Goal: Information Seeking & Learning: Compare options

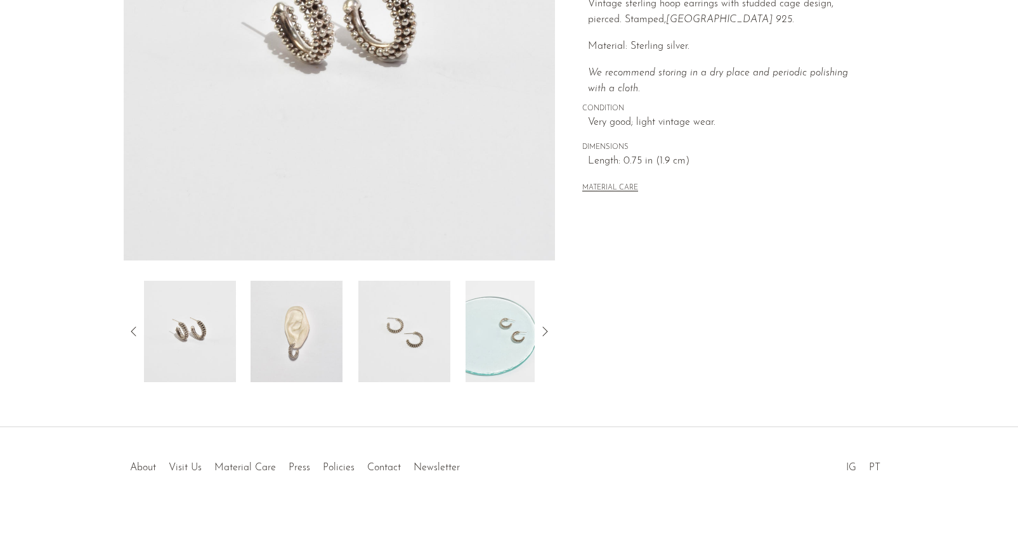
scroll to position [242, 0]
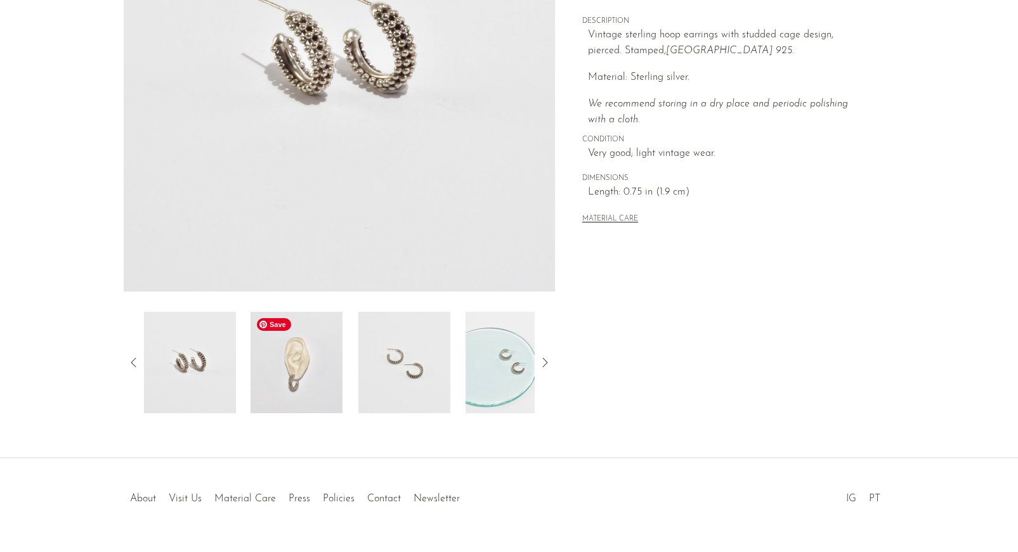
click at [301, 368] on img at bounding box center [296, 362] width 92 height 101
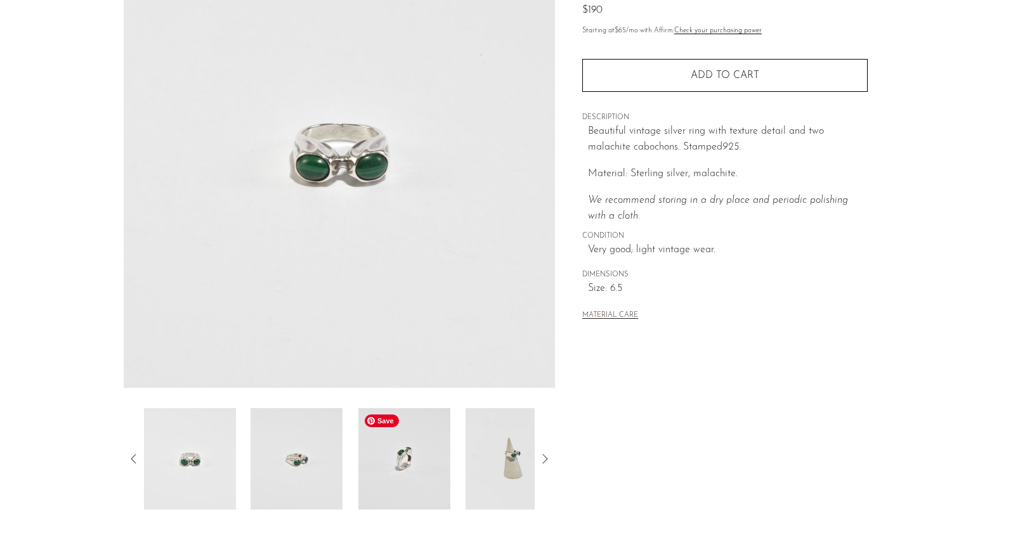
scroll to position [138, 0]
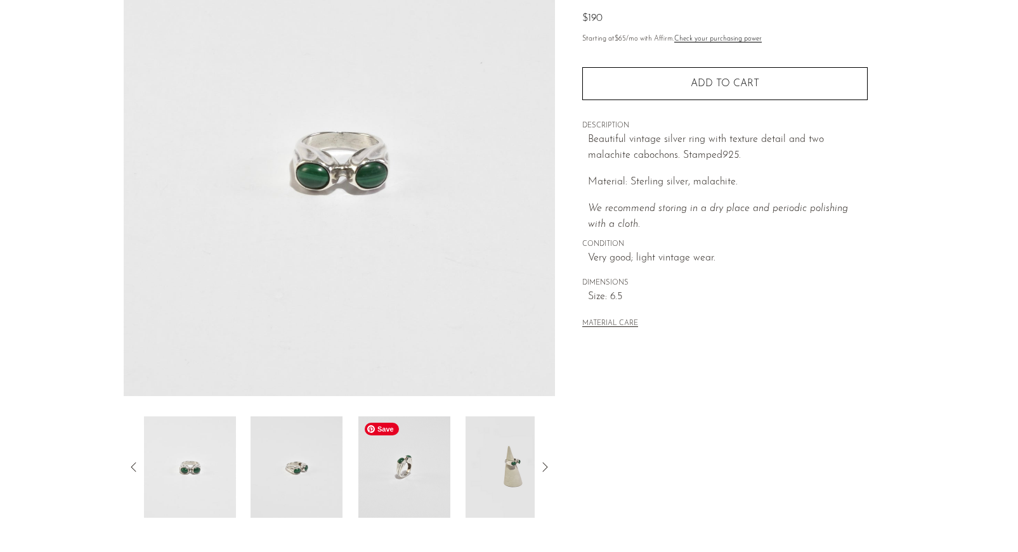
click at [421, 501] on img at bounding box center [404, 467] width 92 height 101
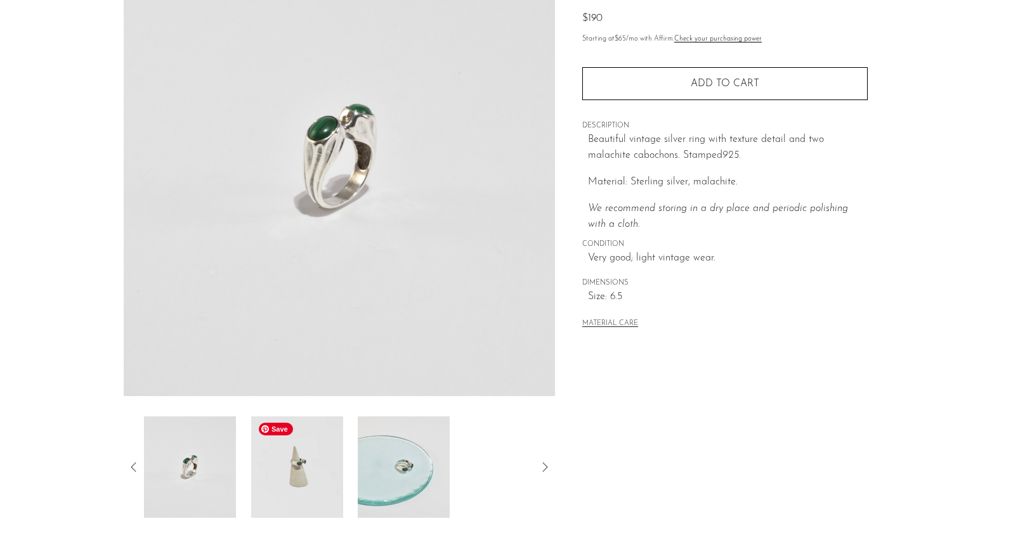
click at [303, 475] on img at bounding box center [297, 467] width 92 height 101
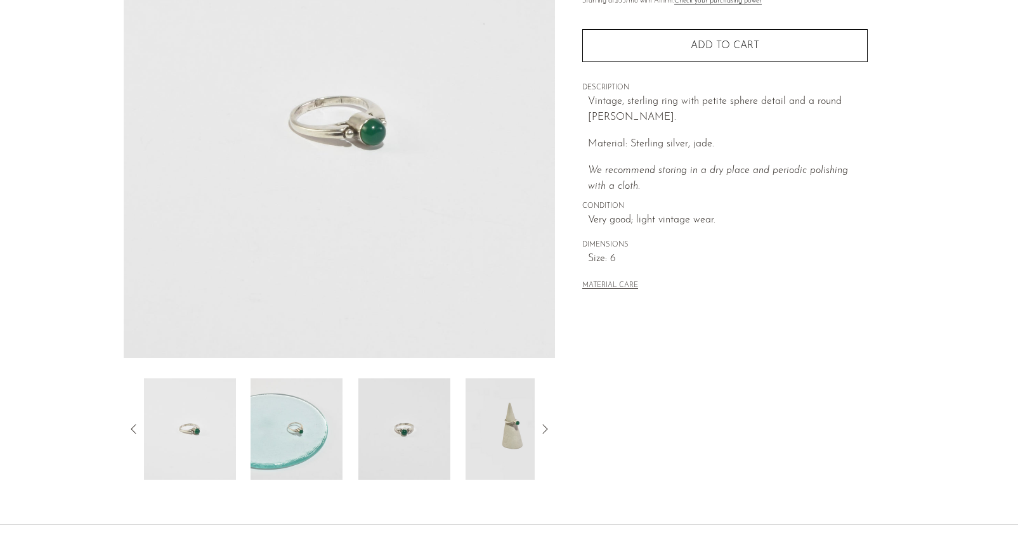
scroll to position [273, 0]
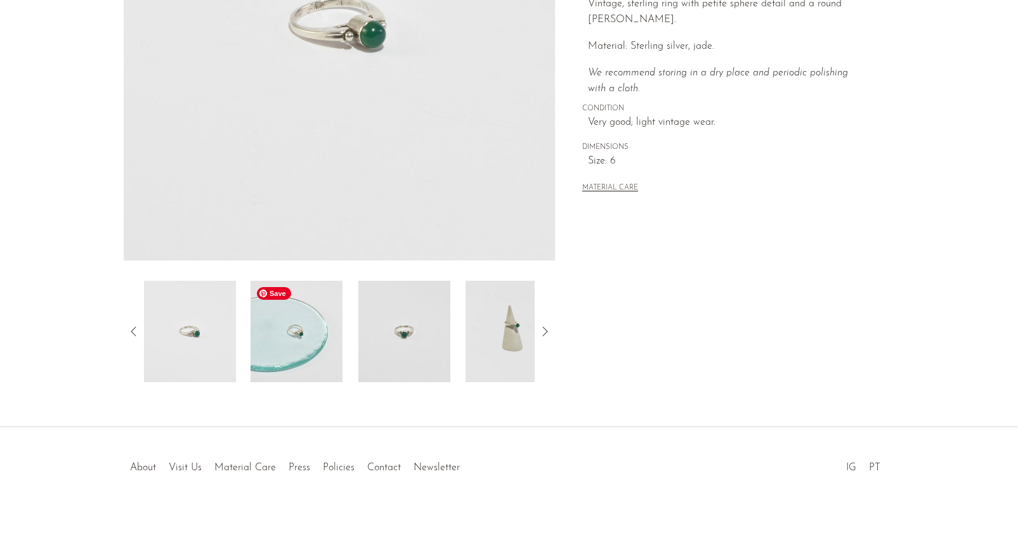
click at [403, 342] on img at bounding box center [404, 331] width 92 height 101
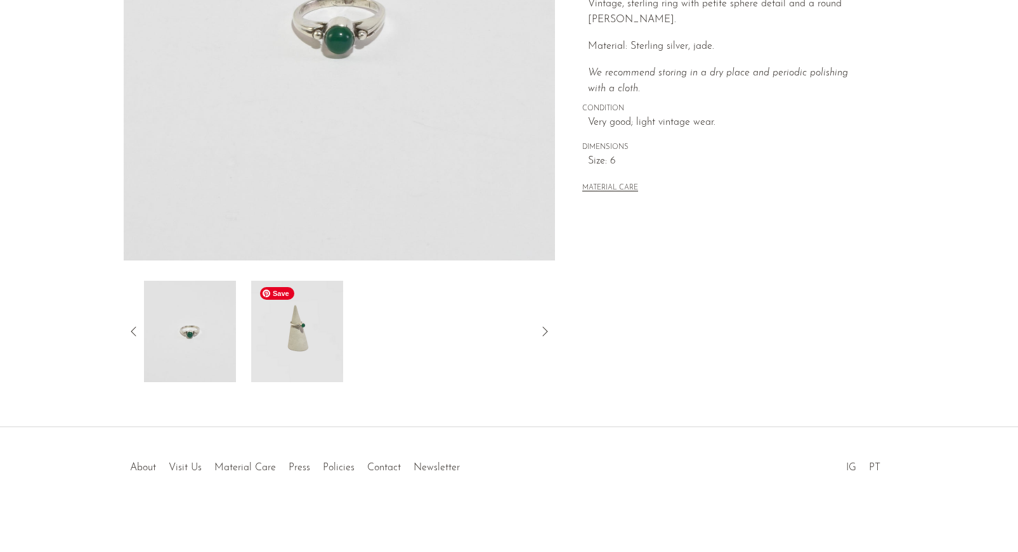
click at [302, 334] on img at bounding box center [296, 331] width 92 height 101
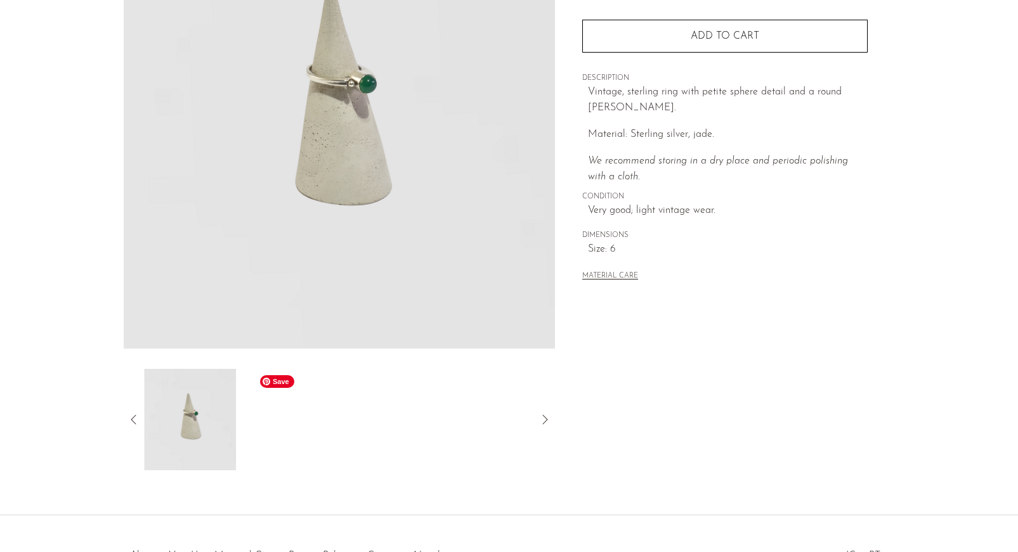
scroll to position [171, 0]
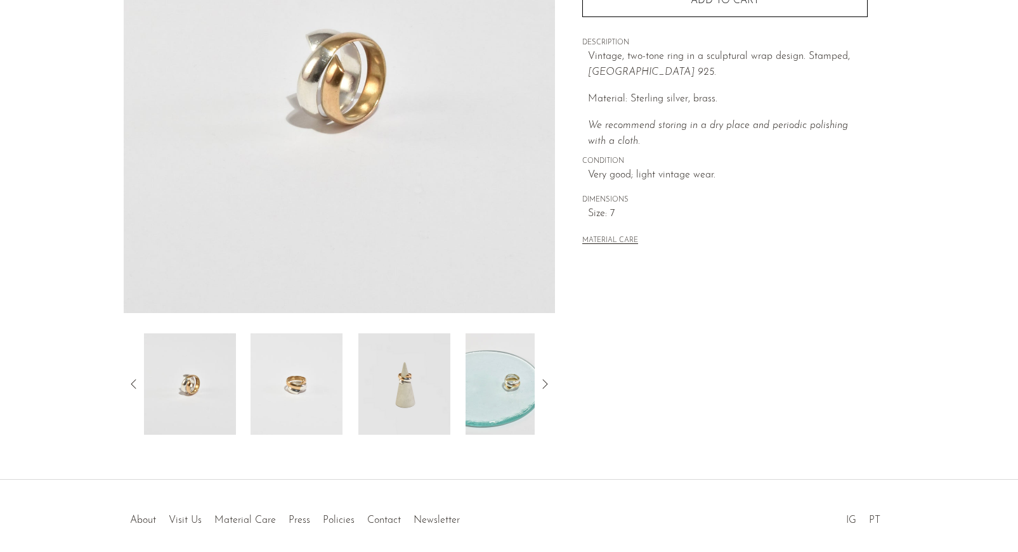
scroll to position [273, 0]
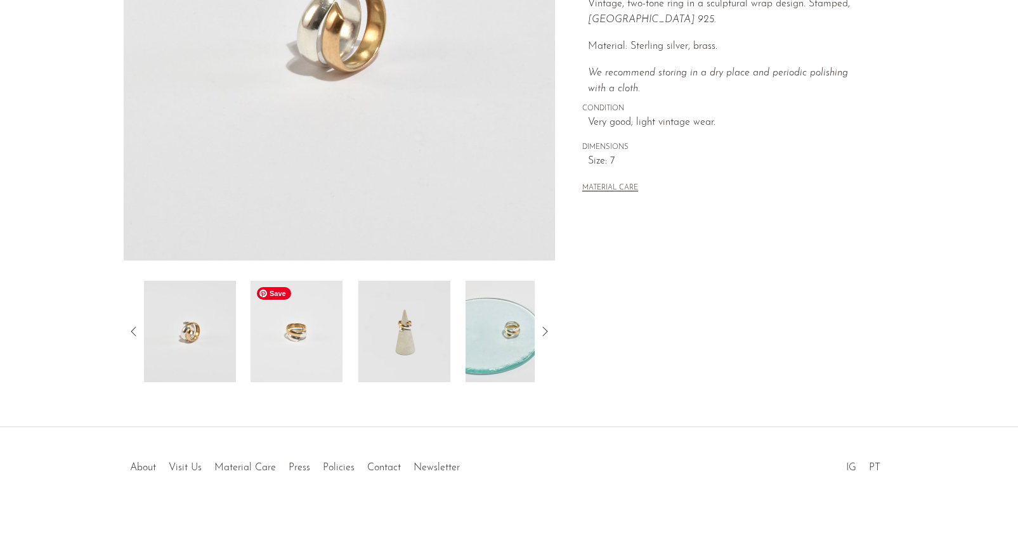
click at [322, 338] on img at bounding box center [296, 331] width 92 height 101
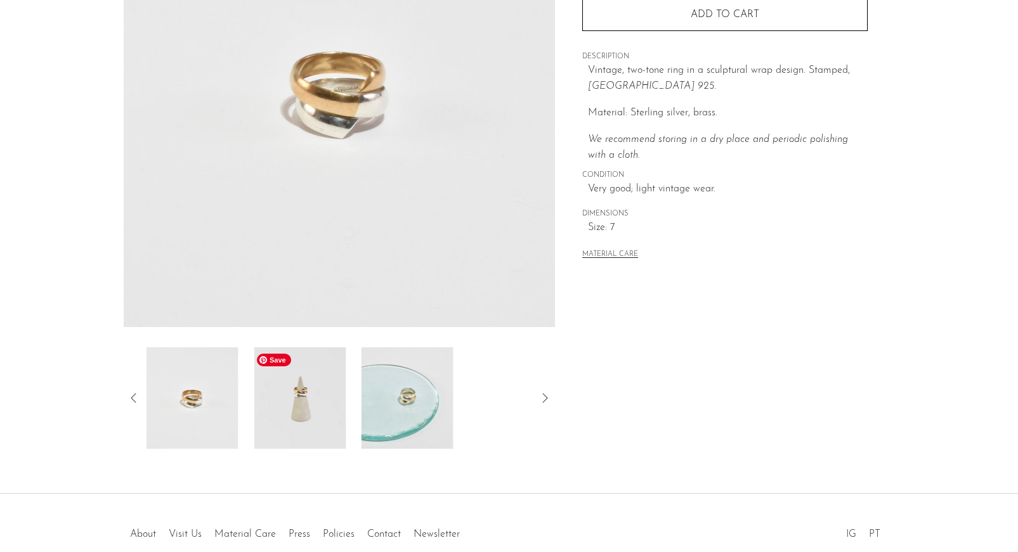
scroll to position [199, 0]
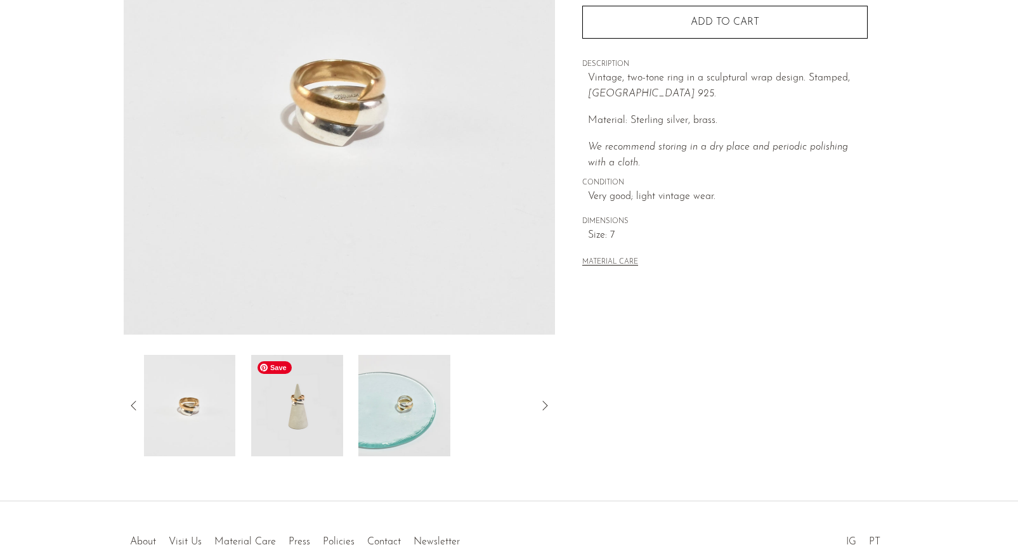
click at [306, 390] on img at bounding box center [297, 405] width 92 height 101
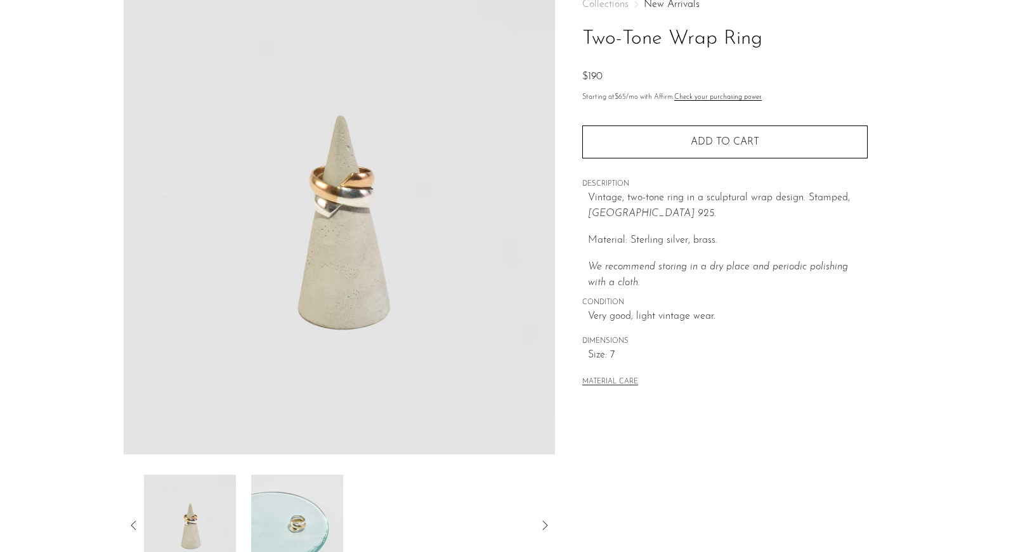
scroll to position [80, 0]
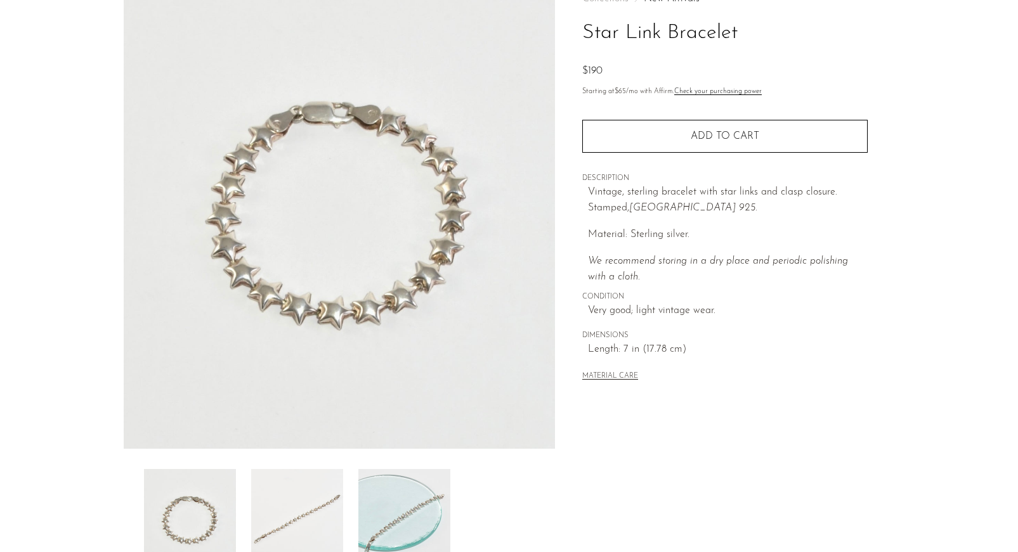
scroll to position [201, 0]
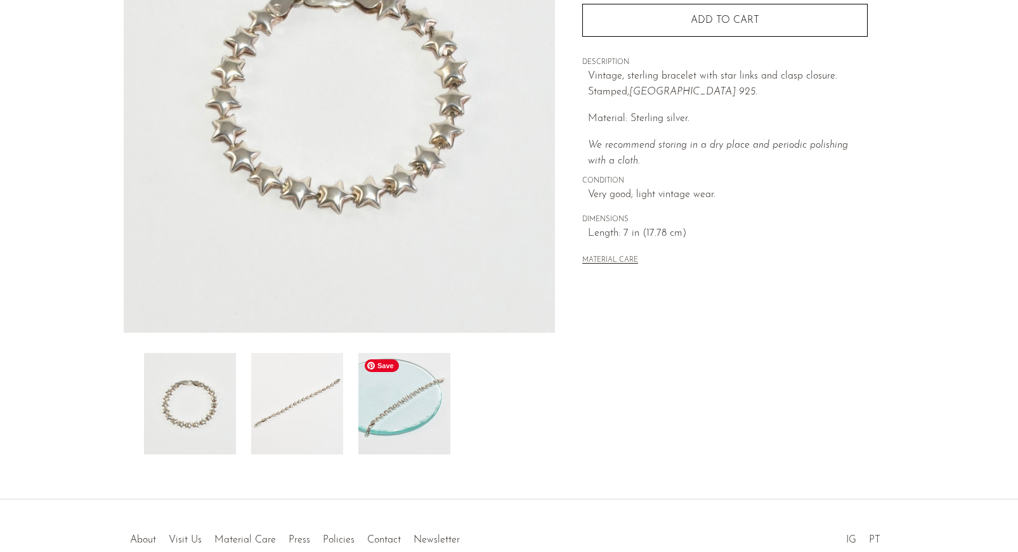
click at [385, 406] on img at bounding box center [404, 403] width 92 height 101
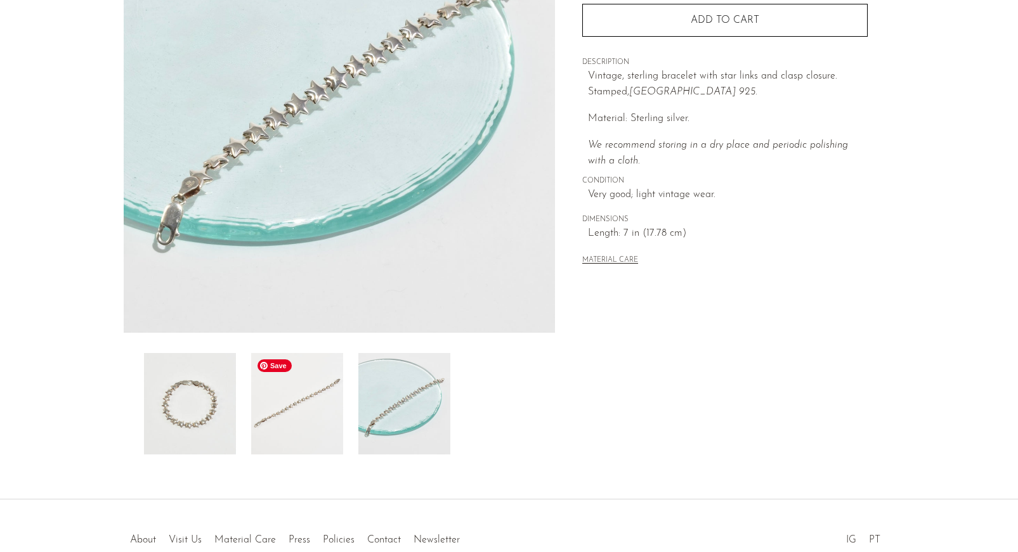
click at [301, 411] on img at bounding box center [297, 403] width 92 height 101
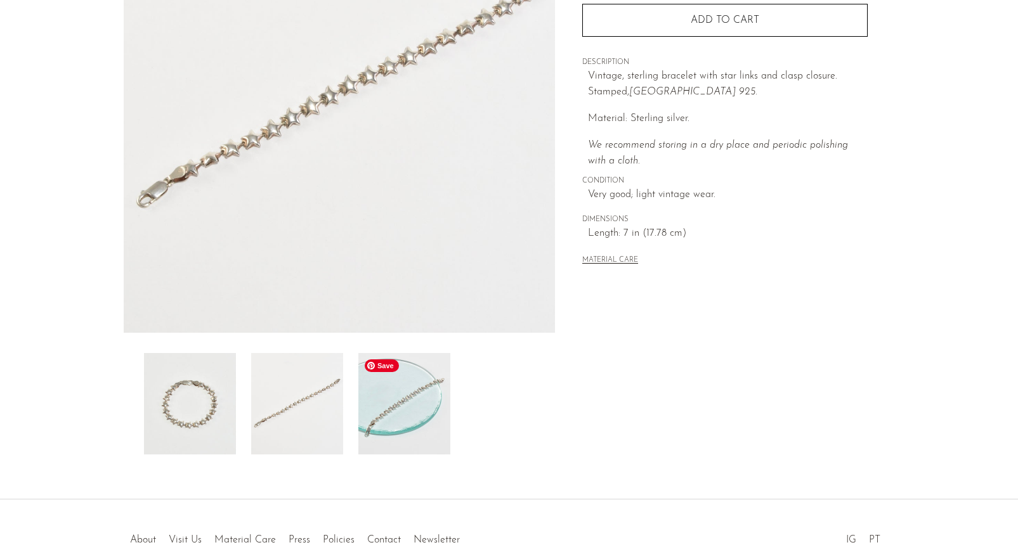
click at [392, 415] on img at bounding box center [404, 403] width 92 height 101
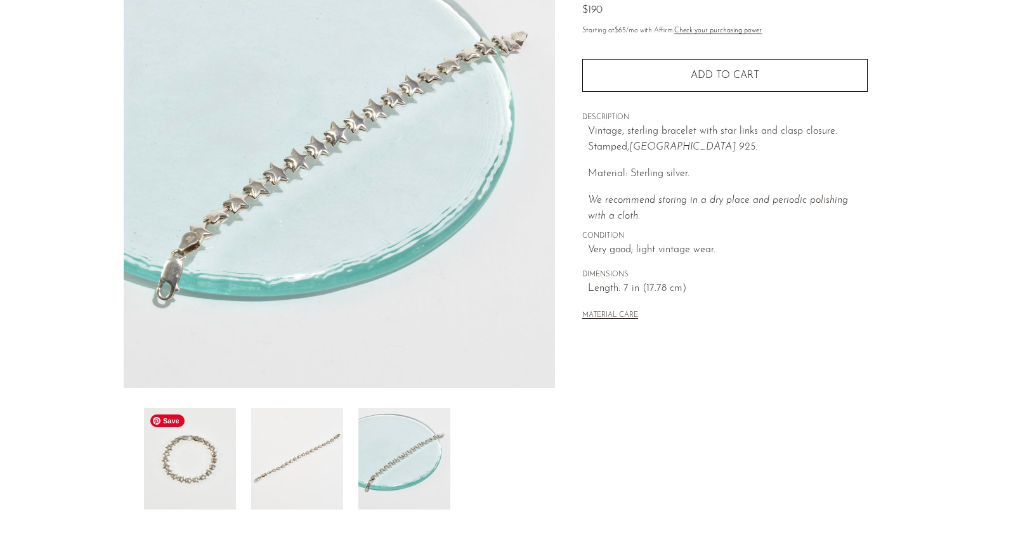
scroll to position [145, 0]
click at [190, 471] on img at bounding box center [190, 459] width 92 height 101
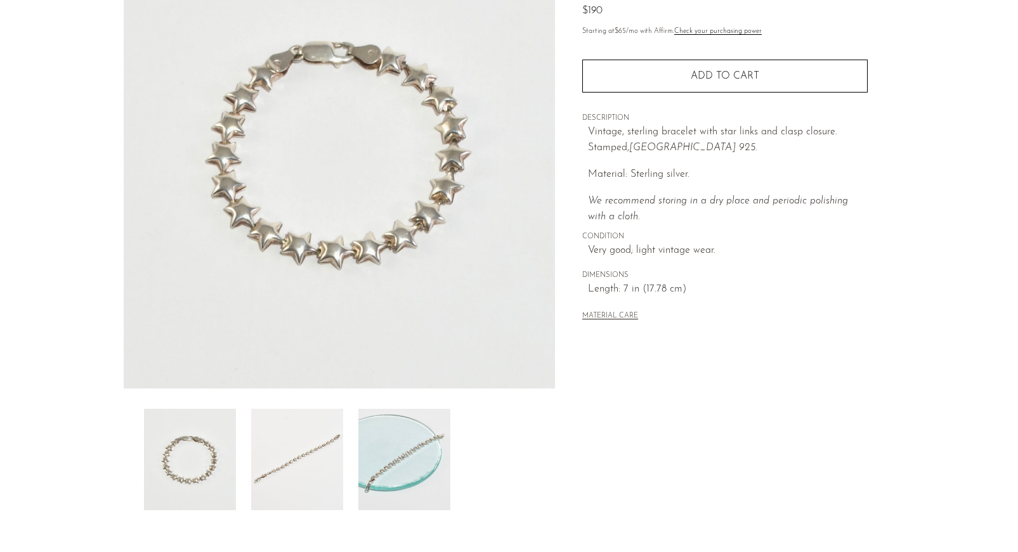
click at [406, 219] on img at bounding box center [340, 151] width 432 height 476
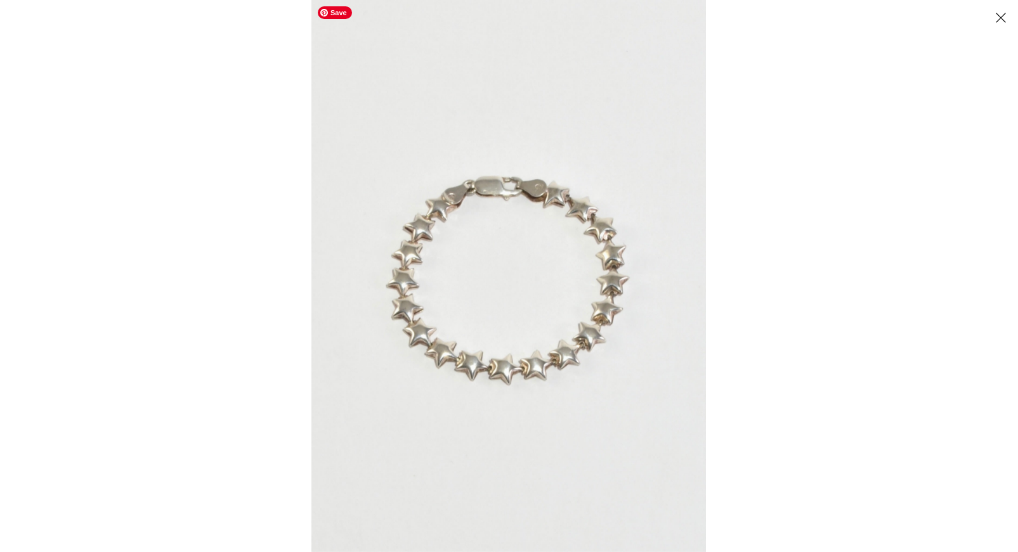
click at [420, 284] on img at bounding box center [508, 276] width 394 height 552
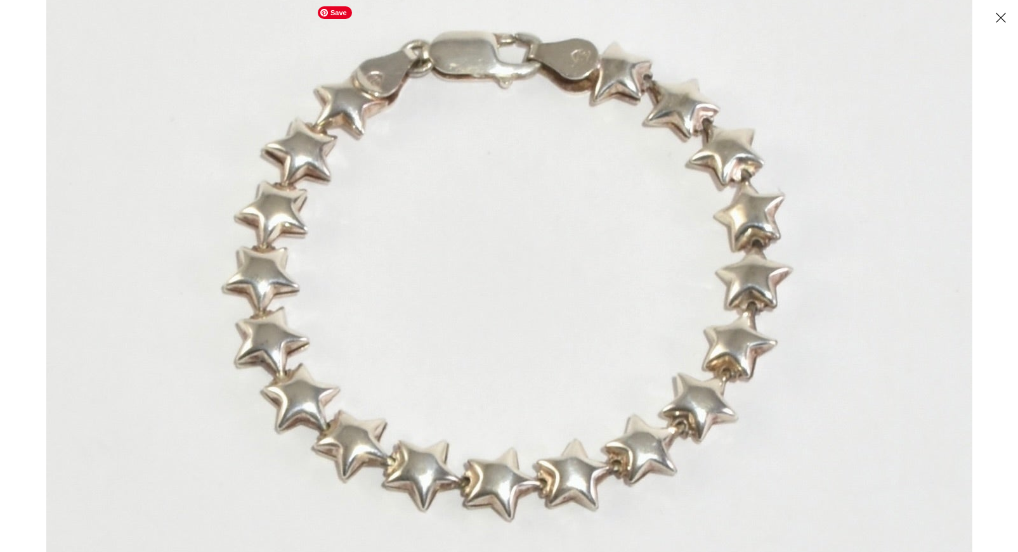
click at [420, 284] on img at bounding box center [509, 266] width 926 height 1296
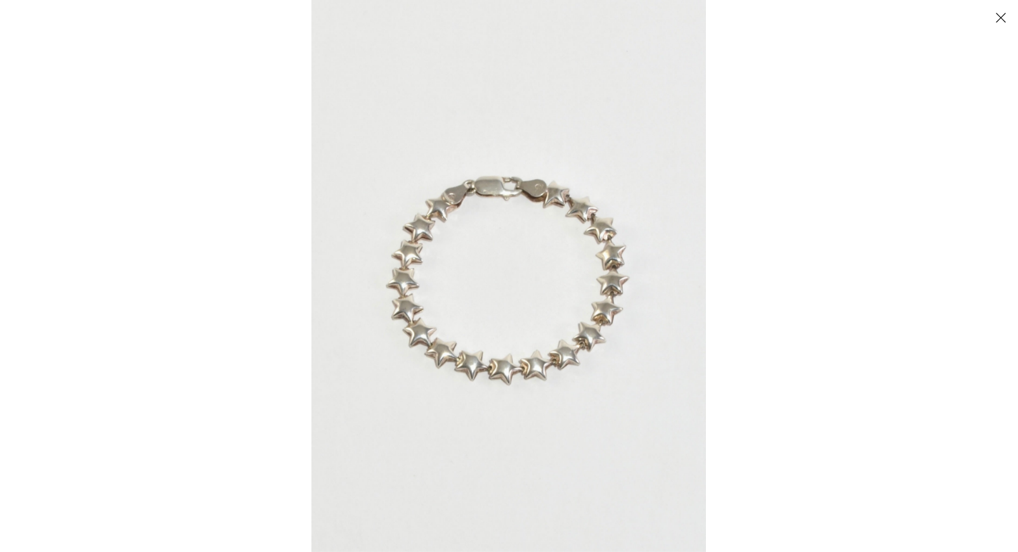
click at [998, 15] on button "Close" at bounding box center [1000, 17] width 22 height 22
